Goal: Check status: Check status

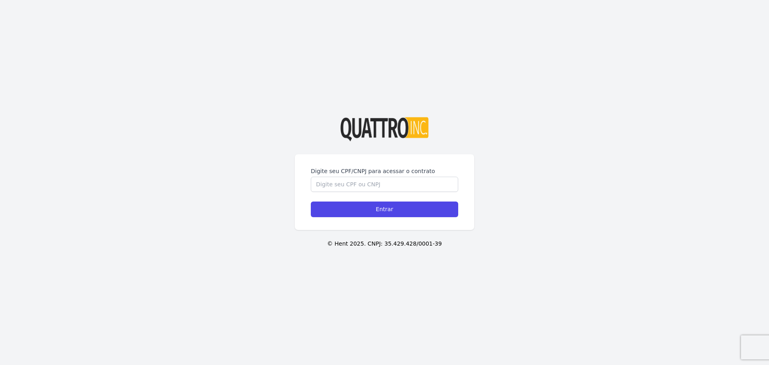
click at [326, 174] on label "Digite seu CPF/CNPJ para acessar o contrato" at bounding box center [384, 171] width 147 height 8
click at [326, 177] on input "Digite seu CPF/CNPJ para acessar o contrato" at bounding box center [384, 184] width 147 height 15
click at [329, 175] on label "Digite seu CPF/CNPJ para acessar o contrato" at bounding box center [384, 171] width 147 height 8
click at [329, 177] on input "Digite seu CPF/CNPJ para acessar o contrato" at bounding box center [384, 184] width 147 height 15
type input "46228084801"
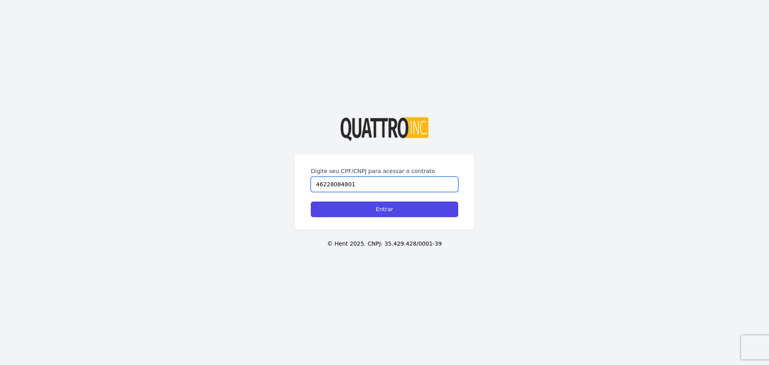
click at [311, 201] on input "Entrar" at bounding box center [384, 209] width 147 height 16
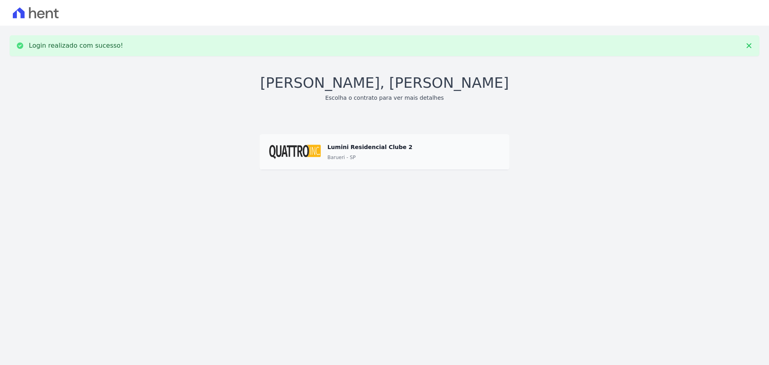
click at [301, 135] on span at bounding box center [385, 152] width 250 height 36
click at [279, 171] on div "Login realizado com sucesso! Olá, Daniel Franco Escolha o contrato para ver mai…" at bounding box center [384, 111] width 769 height 170
drag, startPoint x: 279, startPoint y: 171, endPoint x: 328, endPoint y: 160, distance: 50.0
click at [280, 169] on div "Login realizado com sucesso! Olá, Daniel Franco Escolha o contrato para ver mai…" at bounding box center [384, 111] width 769 height 170
click at [328, 160] on link "Barueri - SP" at bounding box center [341, 157] width 28 height 8
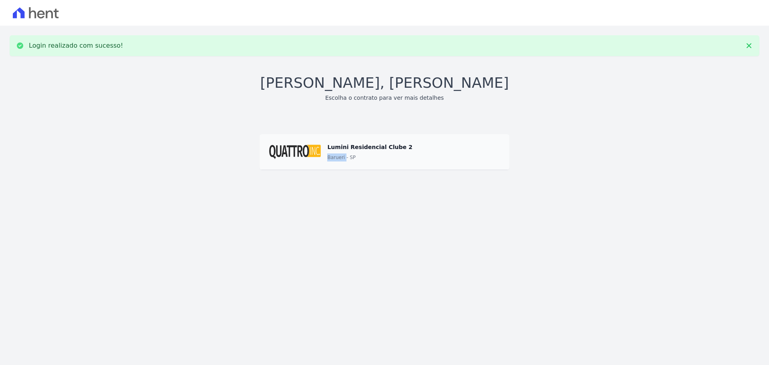
drag, startPoint x: 328, startPoint y: 160, endPoint x: 347, endPoint y: 157, distance: 18.6
click at [330, 160] on link "Barueri - SP" at bounding box center [341, 157] width 28 height 8
click at [347, 157] on link "Barueri - SP" at bounding box center [341, 157] width 28 height 8
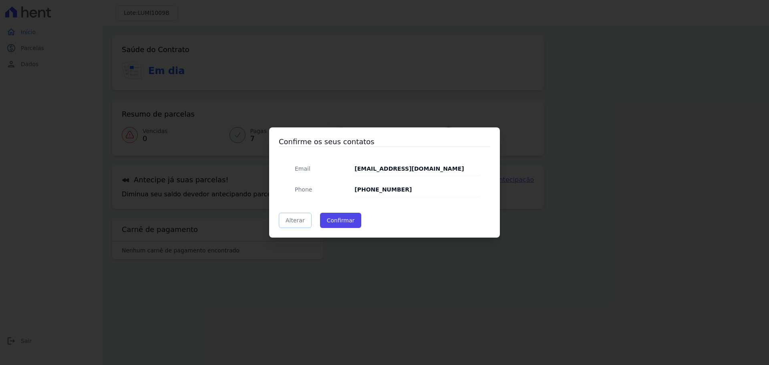
click at [303, 221] on link "Alterar" at bounding box center [295, 220] width 33 height 15
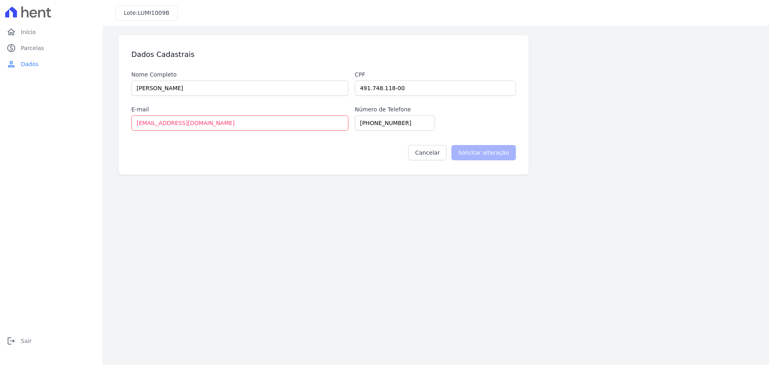
drag, startPoint x: 388, startPoint y: 133, endPoint x: 388, endPoint y: 122, distance: 10.8
click at [388, 131] on div "Cancelar Solicitar alteração" at bounding box center [323, 150] width 385 height 38
click at [388, 121] on input "[PHONE_NUMBER]" at bounding box center [395, 122] width 80 height 15
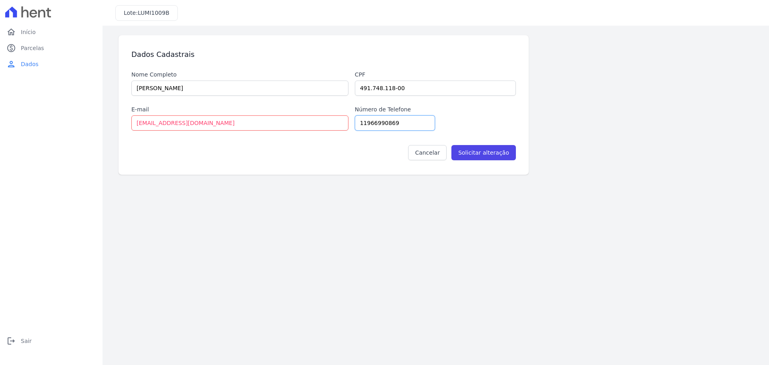
type input "11966990869"
click at [256, 137] on div "Cancelar Solicitar alteração" at bounding box center [323, 150] width 385 height 38
click at [478, 153] on input "Solicitar alteração" at bounding box center [483, 152] width 64 height 15
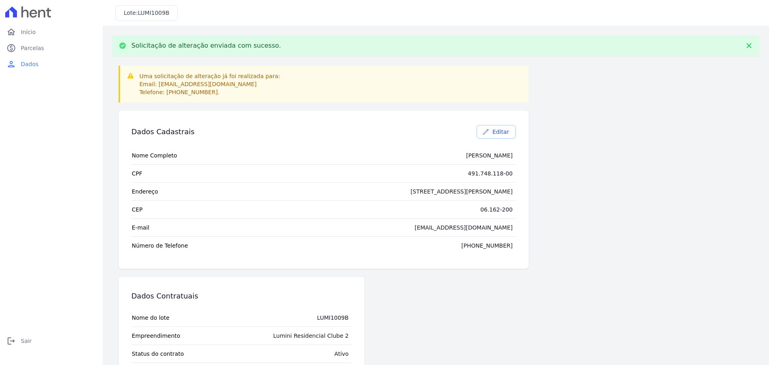
click at [494, 132] on link "Editar" at bounding box center [496, 132] width 39 height 14
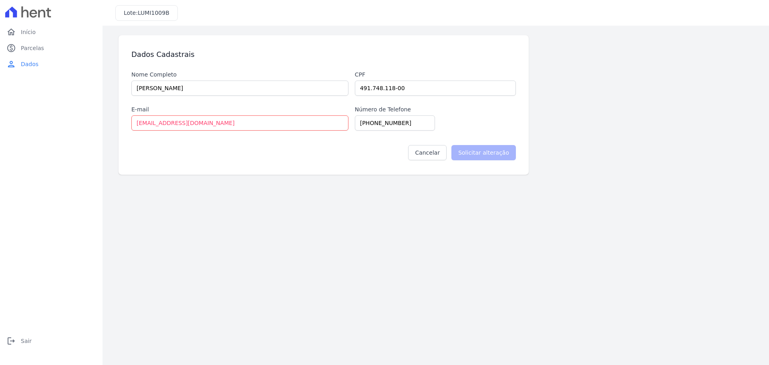
click at [373, 76] on label "Cpf" at bounding box center [435, 75] width 161 height 8
click at [187, 129] on input "[EMAIL_ADDRESS][DOMAIN_NAME]" at bounding box center [239, 122] width 217 height 15
click at [187, 128] on input "[EMAIL_ADDRESS][DOMAIN_NAME]" at bounding box center [239, 122] width 217 height 15
click at [180, 97] on div "Nome Completo [PERSON_NAME] Cpf 491.748.118-00 E-mail [EMAIL_ADDRESS][DOMAIN_NA…" at bounding box center [323, 101] width 385 height 60
click at [29, 33] on span "Início" at bounding box center [28, 32] width 15 height 8
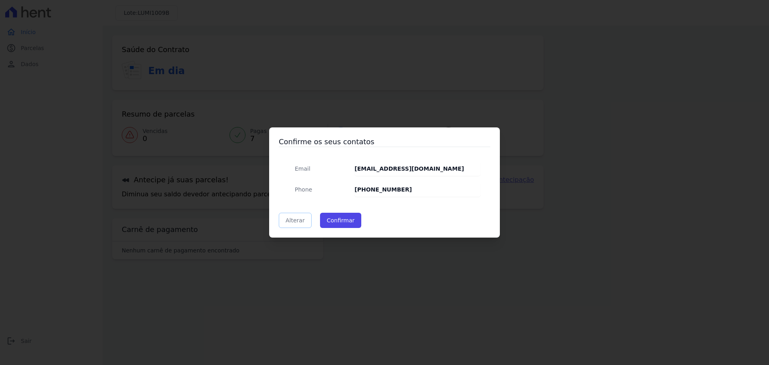
click at [302, 224] on link "Alterar" at bounding box center [295, 220] width 33 height 15
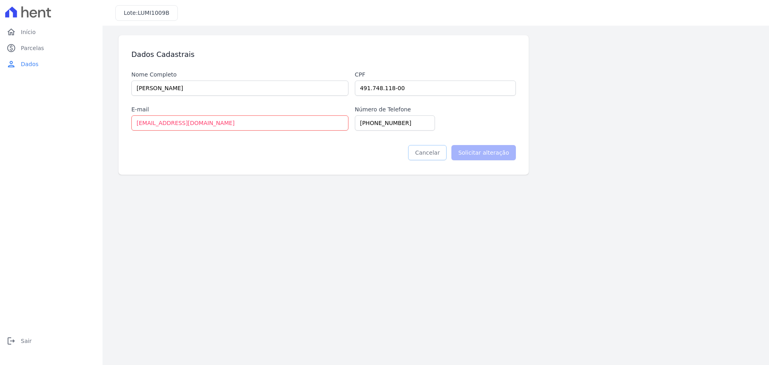
click at [445, 157] on link "Cancelar" at bounding box center [427, 152] width 38 height 15
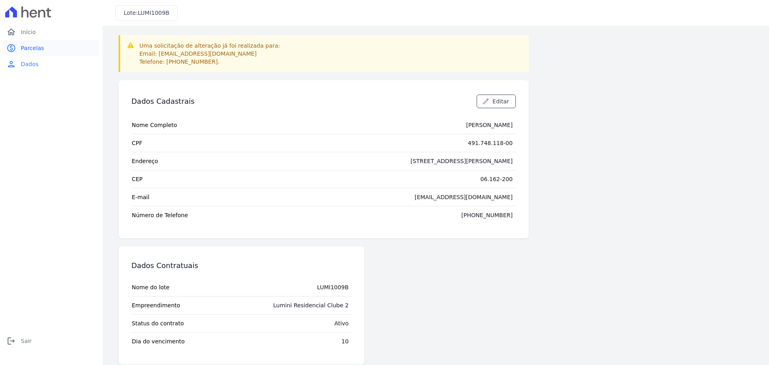
click at [29, 46] on span "Parcelas" at bounding box center [32, 48] width 23 height 8
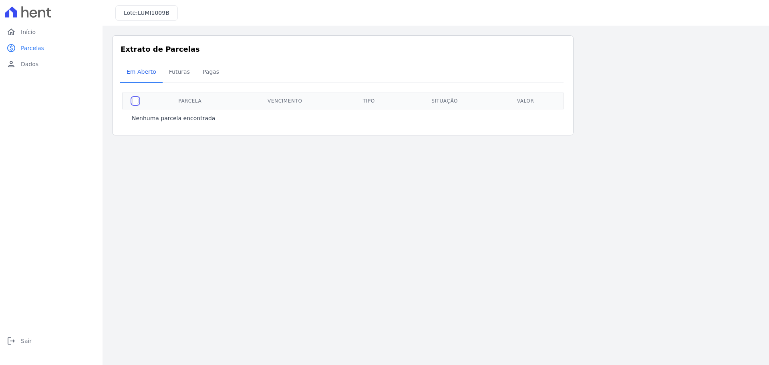
click at [136, 103] on input "checkbox" at bounding box center [135, 101] width 6 height 6
checkbox input "false"
click at [178, 79] on span "Futuras" at bounding box center [179, 72] width 30 height 16
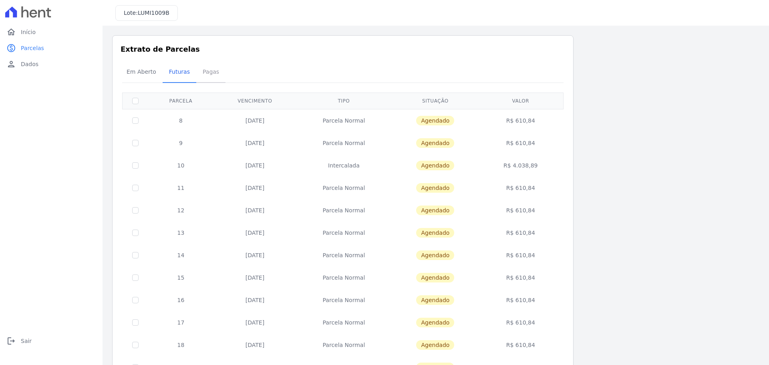
click at [204, 78] on span "Pagas" at bounding box center [211, 72] width 26 height 16
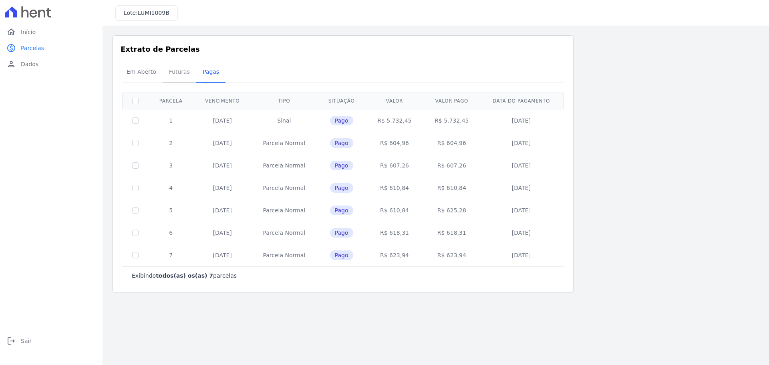
click at [182, 74] on span "Futuras" at bounding box center [179, 72] width 30 height 16
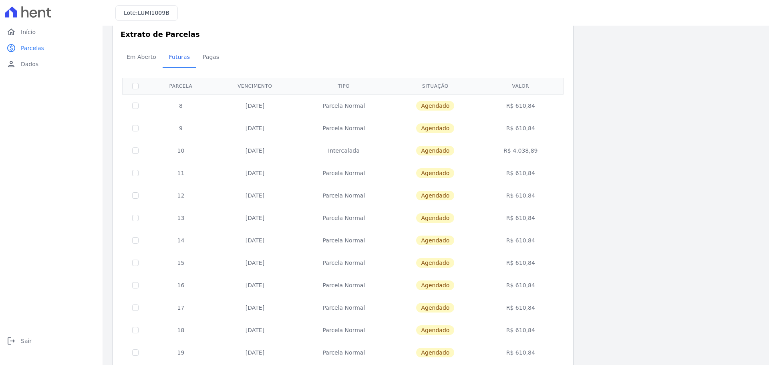
scroll to position [16, 0]
click at [213, 59] on span "Pagas" at bounding box center [211, 56] width 26 height 16
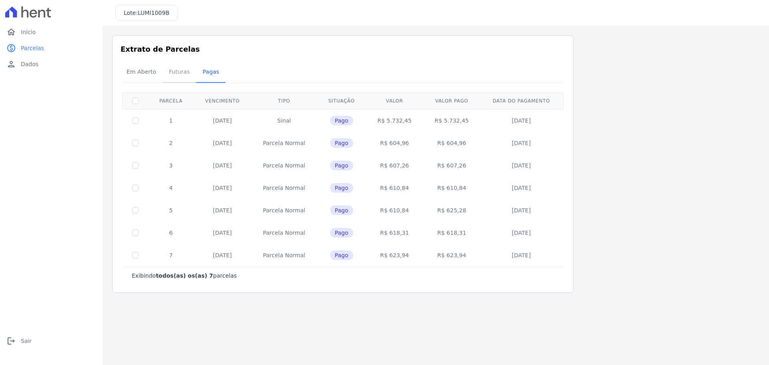
click at [182, 67] on span "Futuras" at bounding box center [179, 72] width 30 height 16
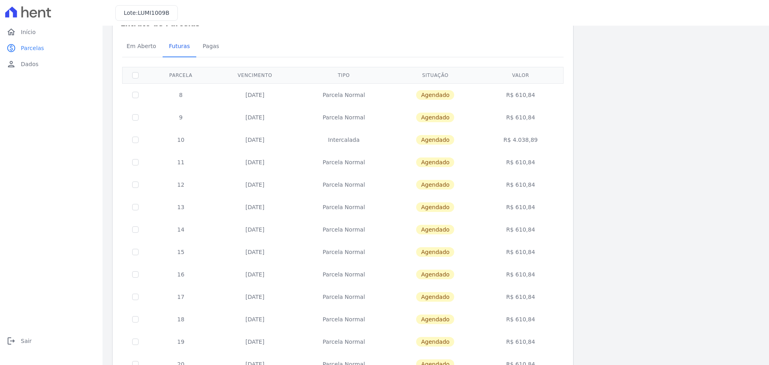
scroll to position [40, 0]
